Goal: Communication & Community: Answer question/provide support

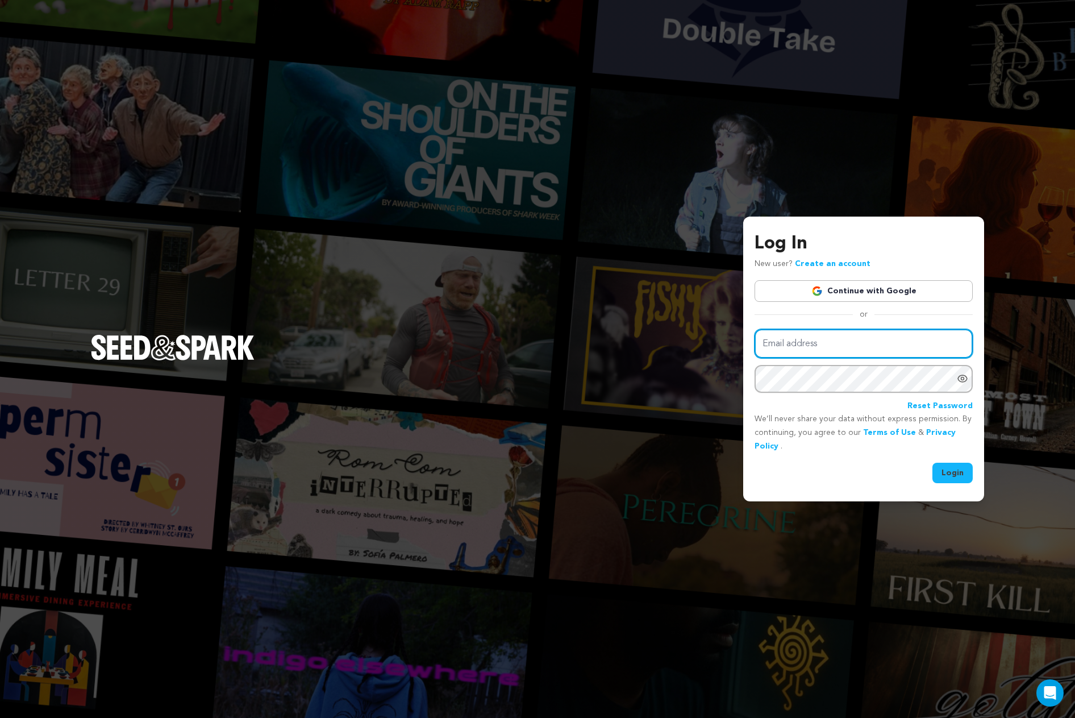
type input "[EMAIL_ADDRESS][DOMAIN_NAME]"
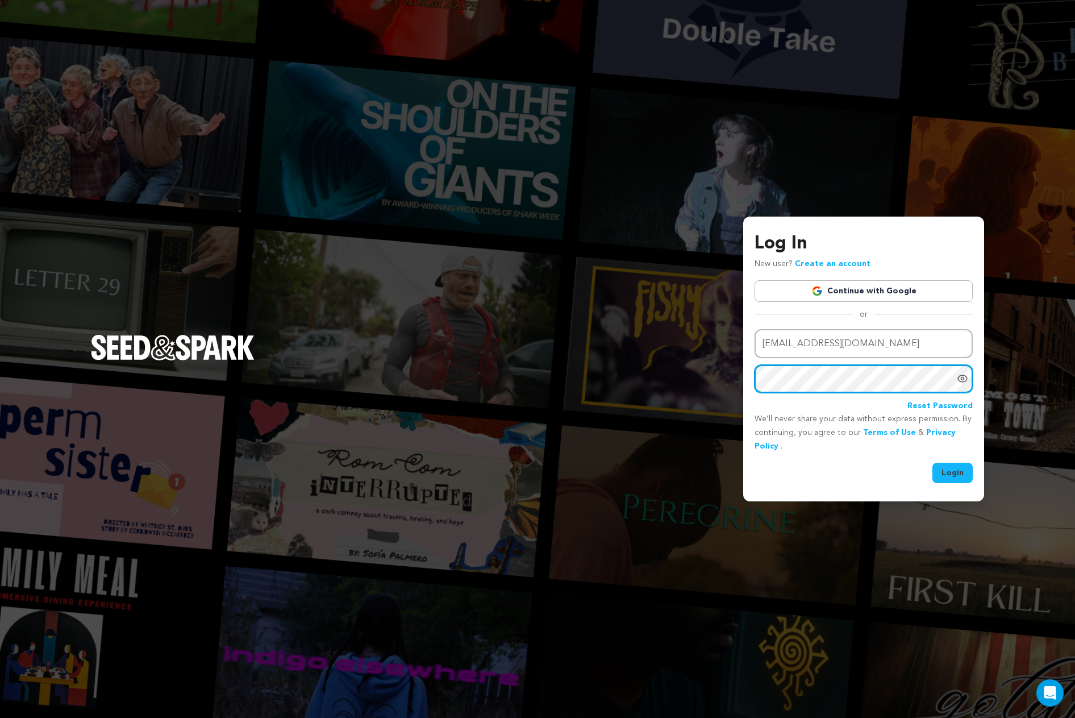
click at [953, 471] on button "Login" at bounding box center [953, 473] width 40 height 20
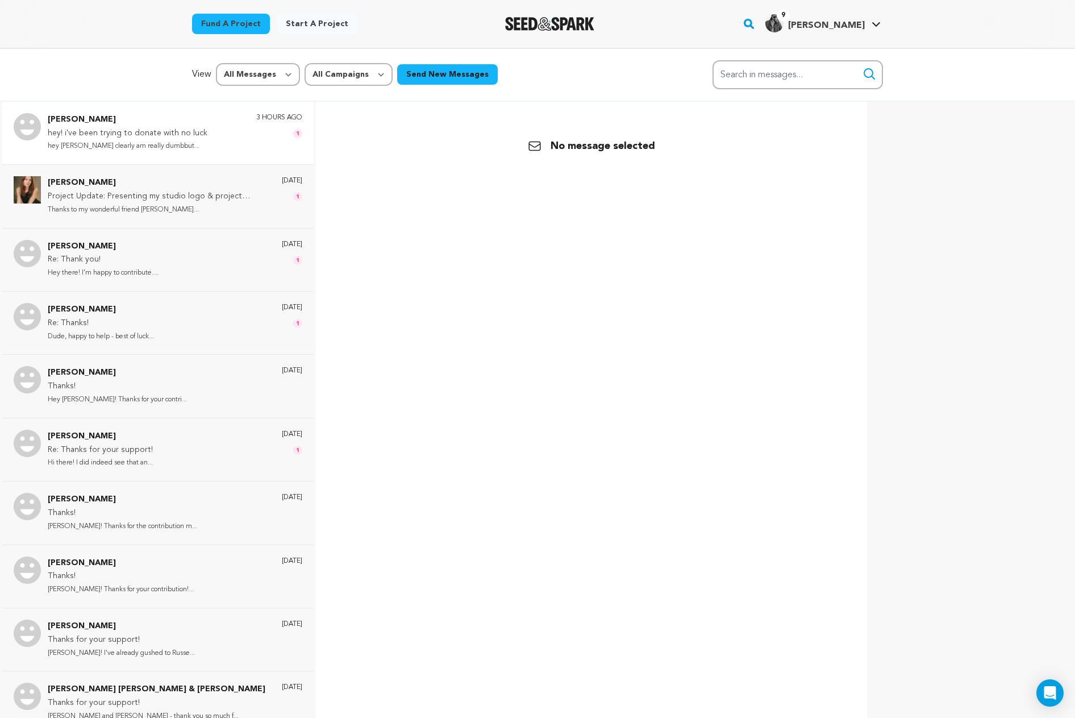
click at [163, 129] on p "hey! i've been trying to donate with no luck" at bounding box center [128, 134] width 160 height 14
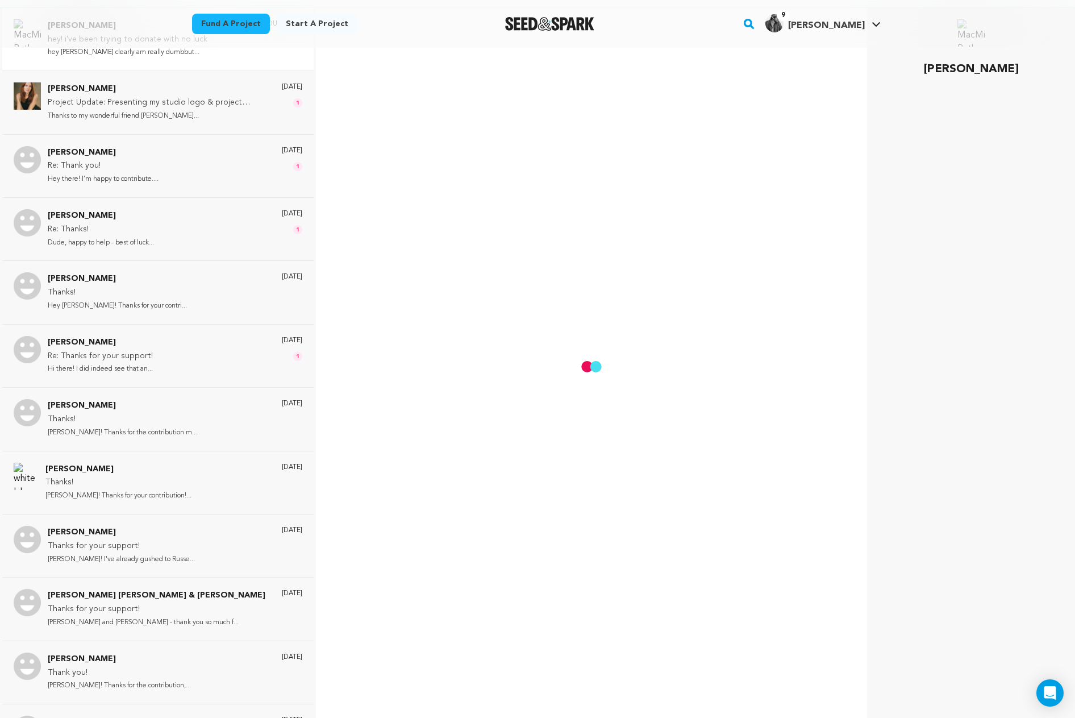
scroll to position [111, 0]
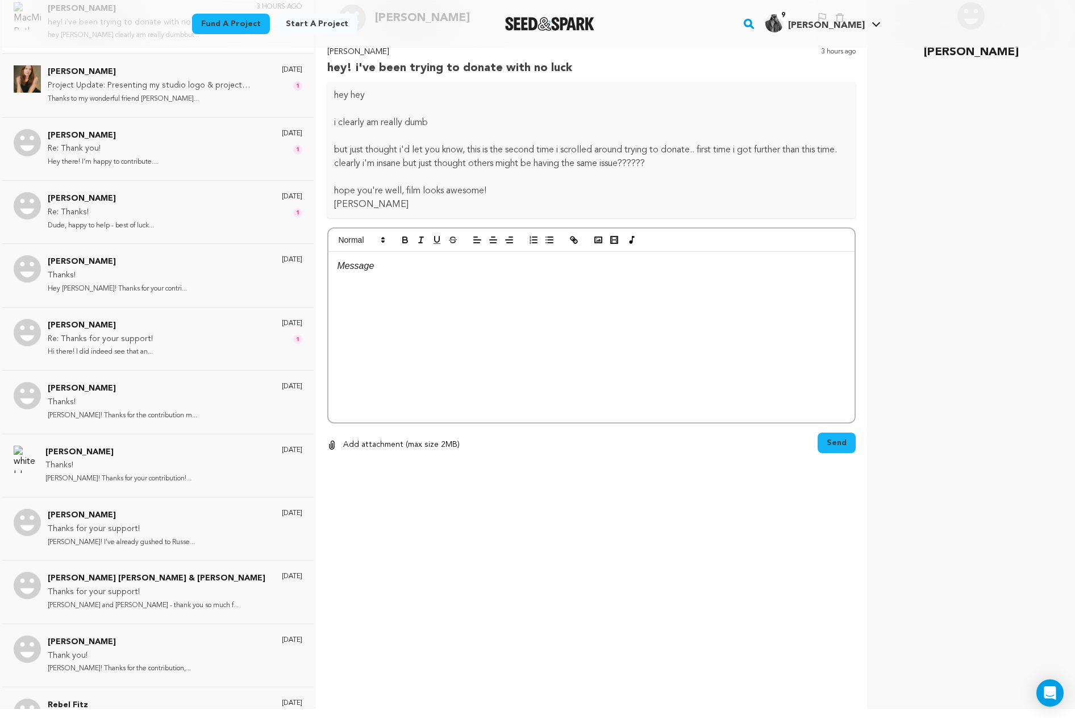
click at [481, 299] on div at bounding box center [592, 337] width 526 height 171
click at [473, 267] on p "Hey Bethany! It's been a minute. The campaign ended" at bounding box center [591, 266] width 509 height 15
click at [530, 266] on p "Hey Bethany! It's been a minute. The campaign ended" at bounding box center [591, 266] width 509 height 15
click at [622, 267] on p "Hey Bethany! It's been a minute. The campaign actually ended" at bounding box center [591, 266] width 509 height 15
